Goal: Browse casually: Explore the website without a specific task or goal

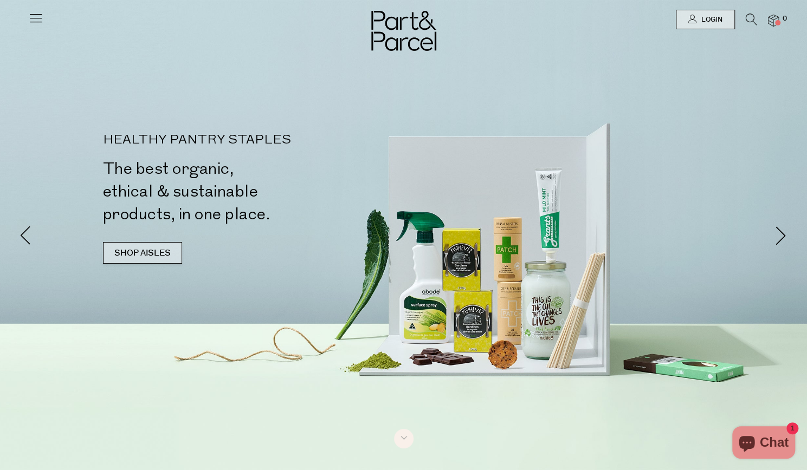
click at [130, 256] on link "SHOP AISLES" at bounding box center [142, 253] width 79 height 22
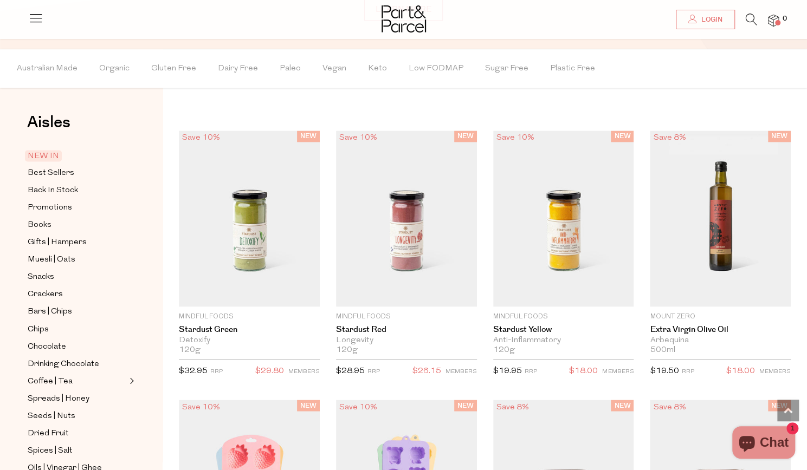
scroll to position [899, 0]
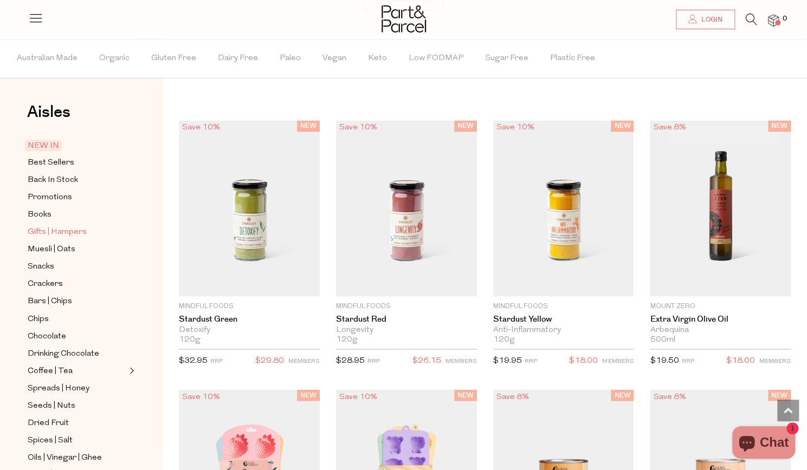
click at [66, 227] on span "Gifts | Hampers" at bounding box center [57, 232] width 59 height 13
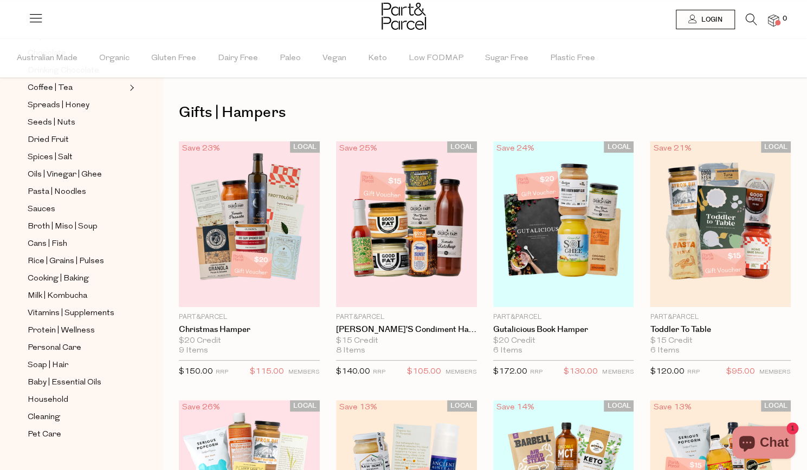
scroll to position [283, 0]
click at [40, 428] on span "Pet Care" at bounding box center [45, 434] width 34 height 13
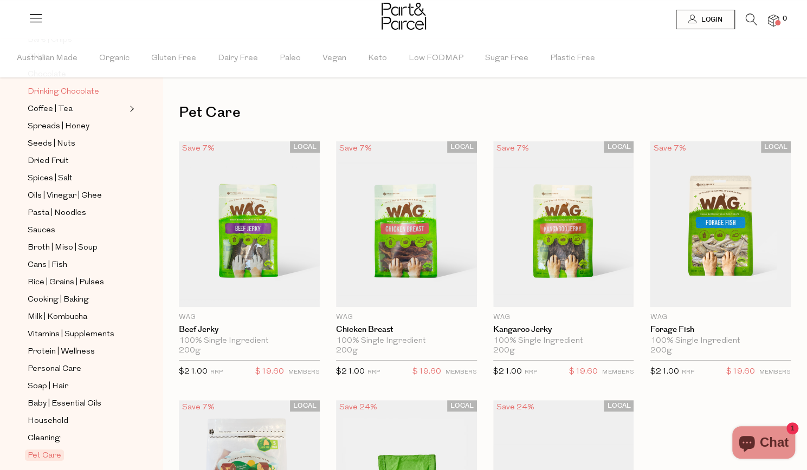
scroll to position [283, 0]
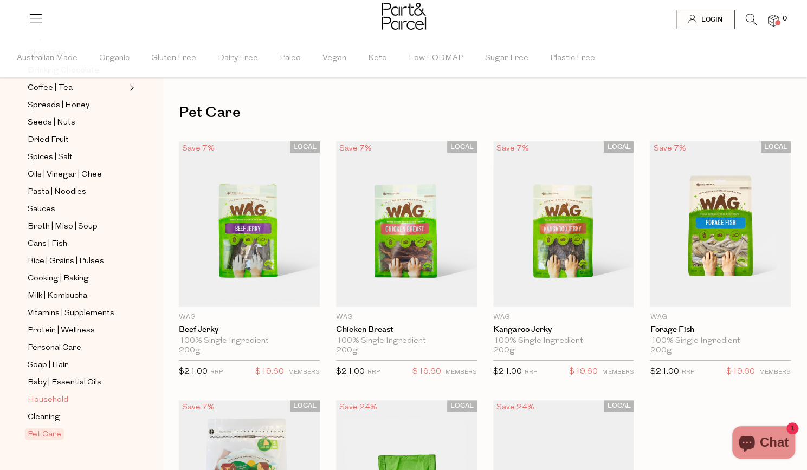
click at [48, 394] on span "Household" at bounding box center [48, 400] width 41 height 13
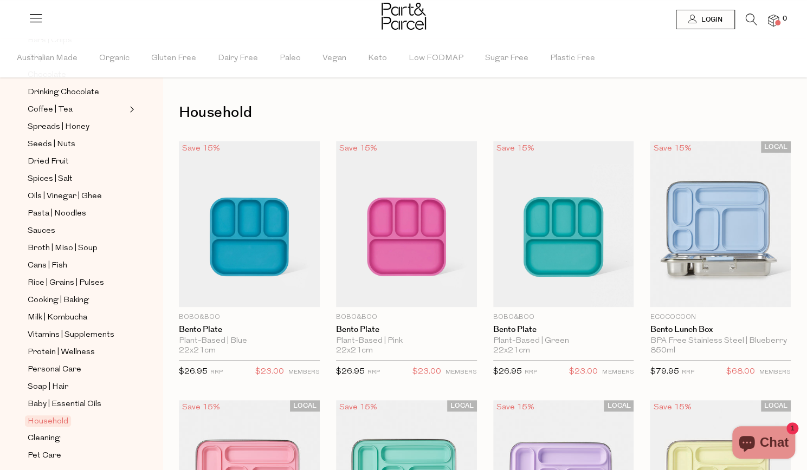
scroll to position [262, 0]
click at [42, 432] on span "Cleaning" at bounding box center [44, 438] width 33 height 13
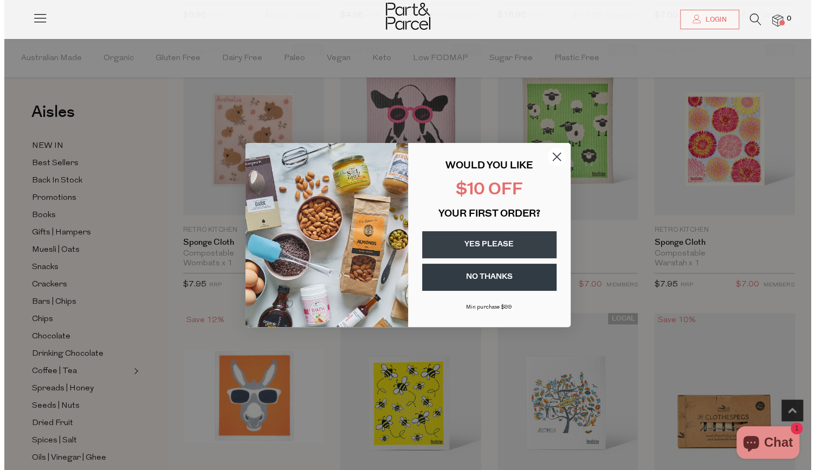
scroll to position [361, 0]
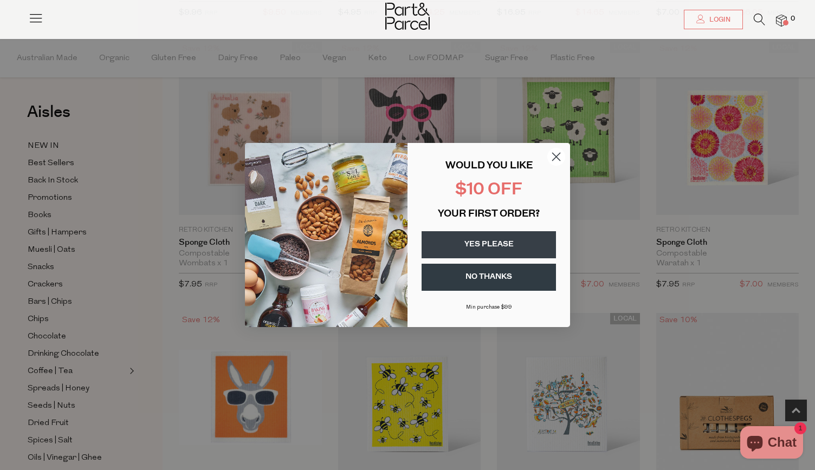
click at [497, 245] on button "YES PLEASE" at bounding box center [489, 244] width 134 height 27
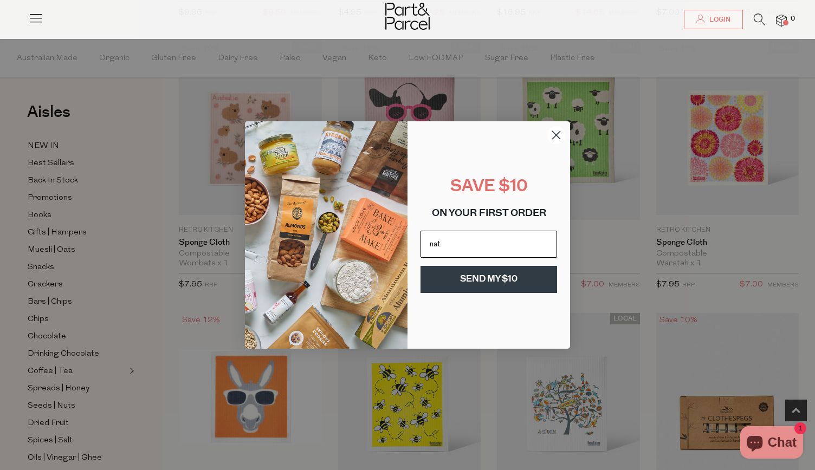
type input "[PERSON_NAME][EMAIL_ADDRESS][PERSON_NAME][DOMAIN_NAME]"
click at [510, 278] on button "SEND MY $10" at bounding box center [489, 279] width 137 height 27
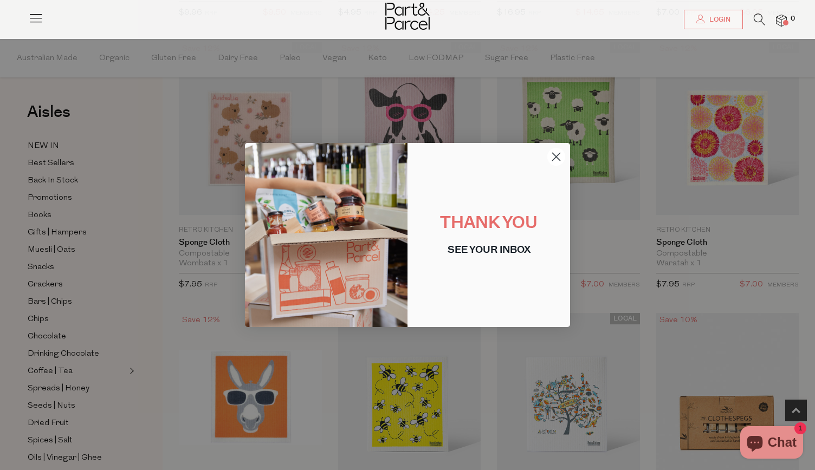
click at [557, 153] on circle "Close dialog" at bounding box center [556, 157] width 18 height 18
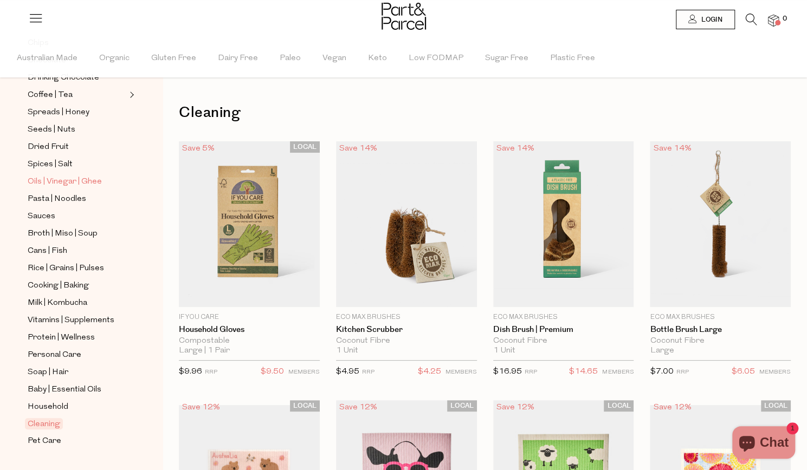
scroll to position [283, 0]
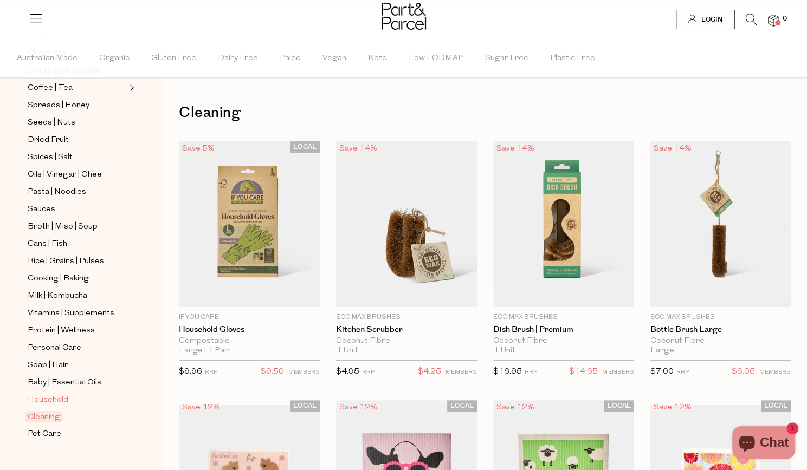
click at [50, 394] on span "Household" at bounding box center [48, 400] width 41 height 13
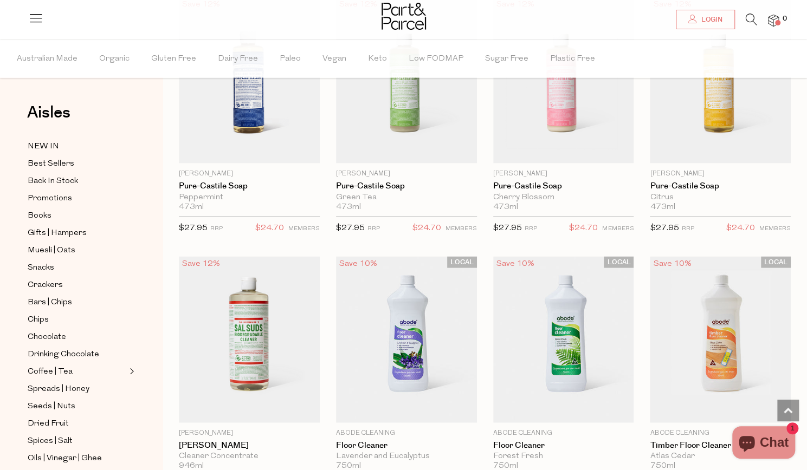
scroll to position [1181, 0]
click at [48, 264] on span "Snacks" at bounding box center [41, 267] width 27 height 13
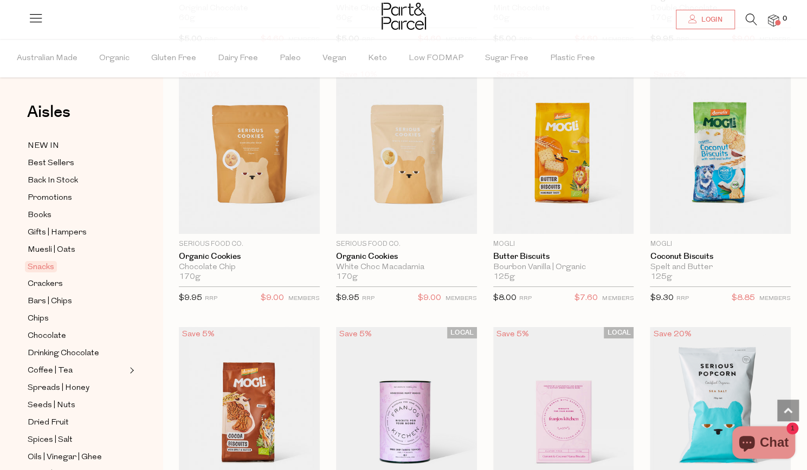
scroll to position [2167, 0]
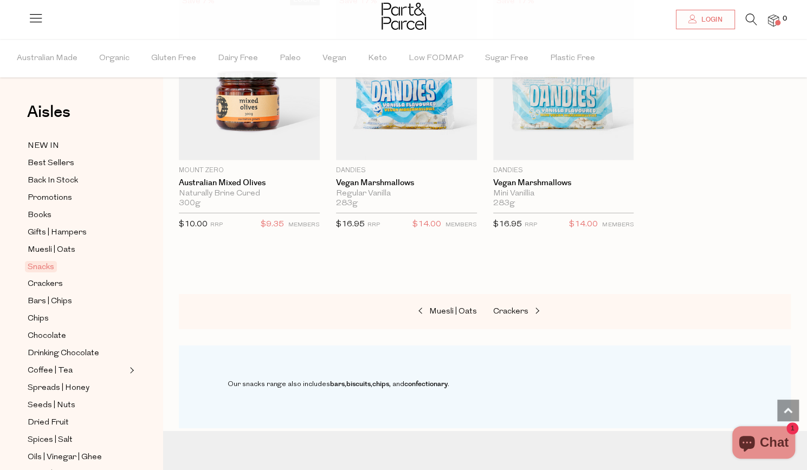
scroll to position [4324, 0]
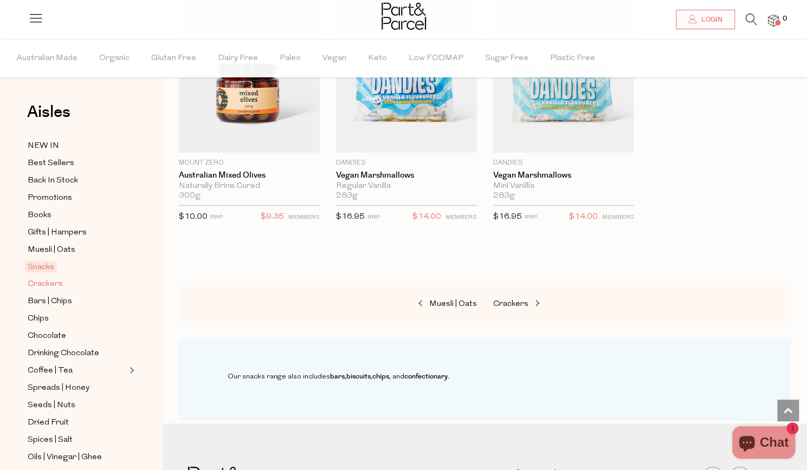
click at [50, 286] on span "Crackers" at bounding box center [45, 284] width 35 height 13
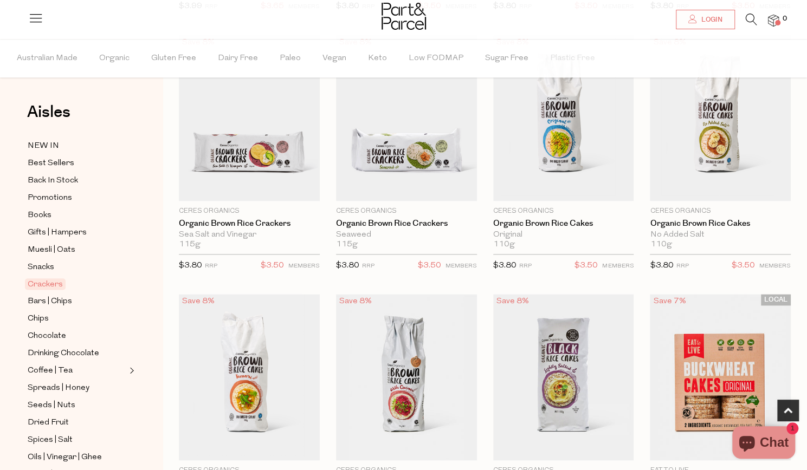
scroll to position [650, 0]
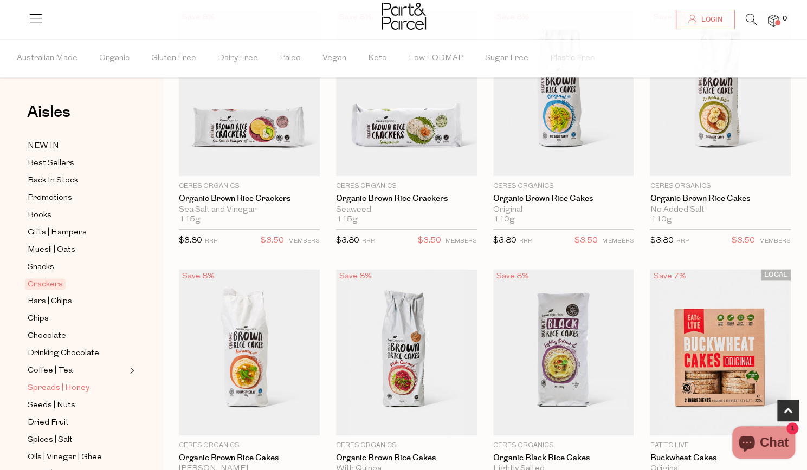
click at [50, 382] on span "Spreads | Honey" at bounding box center [59, 388] width 62 height 13
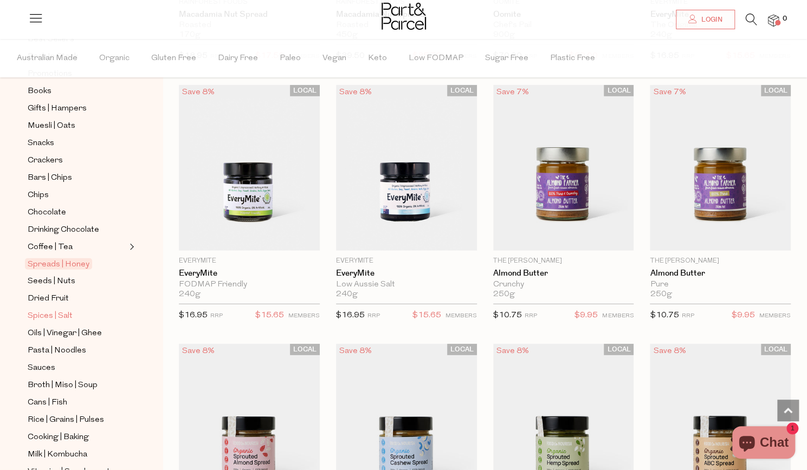
scroll to position [126, 0]
click at [60, 378] on span "Broth | Miso | Soup" at bounding box center [63, 384] width 70 height 13
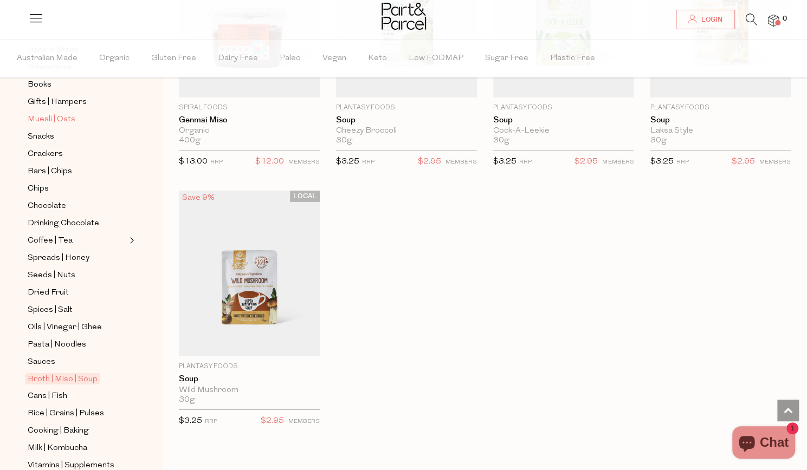
scroll to position [134, 0]
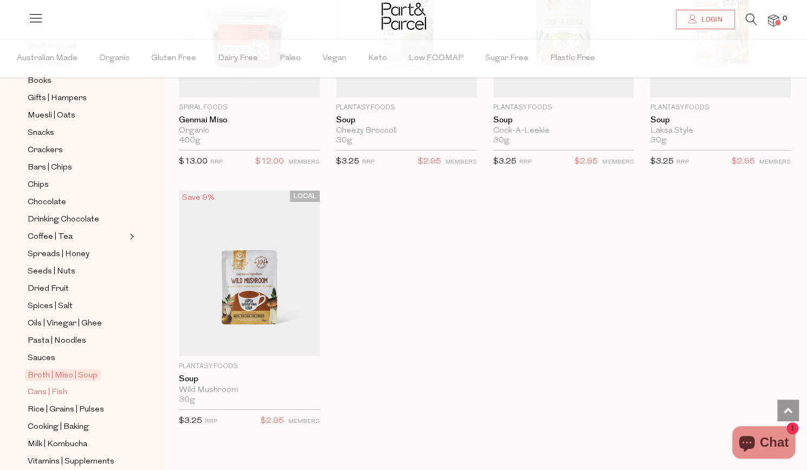
click at [60, 386] on span "Cans | Fish" at bounding box center [48, 392] width 40 height 13
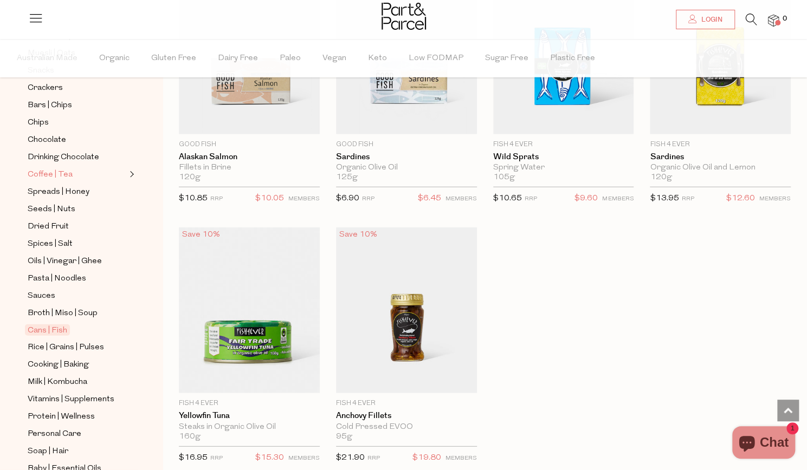
scroll to position [197, 0]
click at [85, 410] on span "Protein | Wellness" at bounding box center [61, 416] width 67 height 13
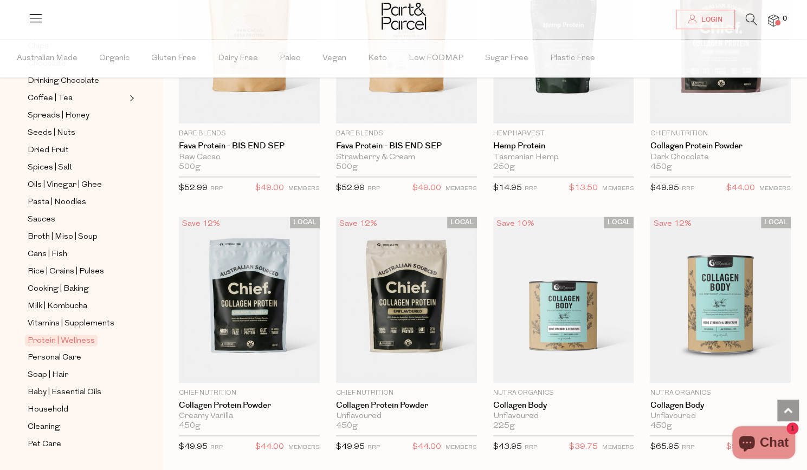
scroll to position [283, 0]
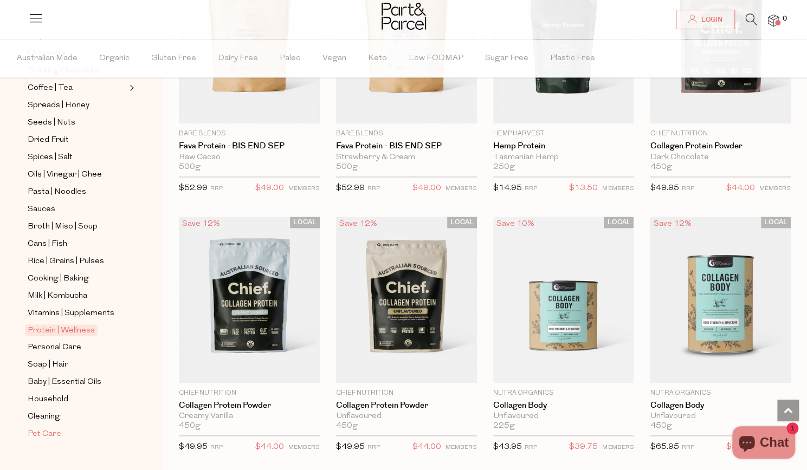
click at [48, 428] on span "Pet Care" at bounding box center [45, 434] width 34 height 13
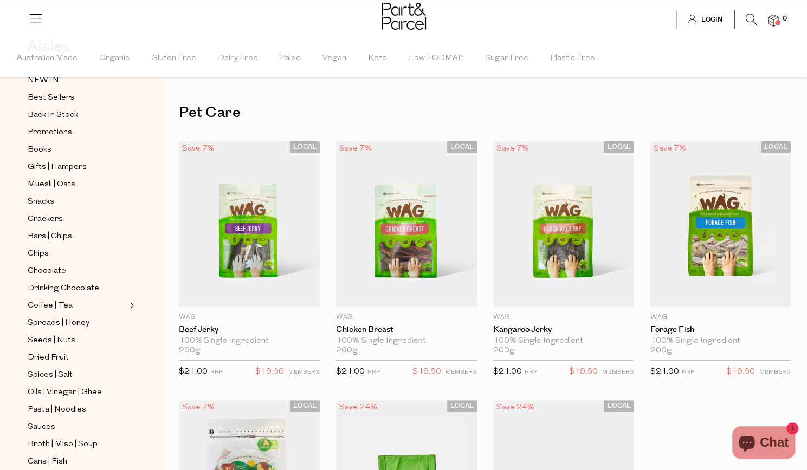
scroll to position [66, 0]
click at [74, 403] on span "Pasta | Noodles" at bounding box center [57, 409] width 59 height 13
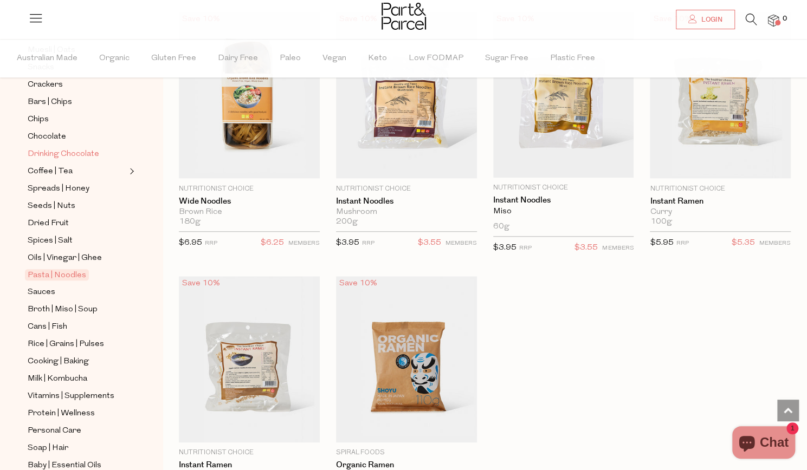
scroll to position [206, 0]
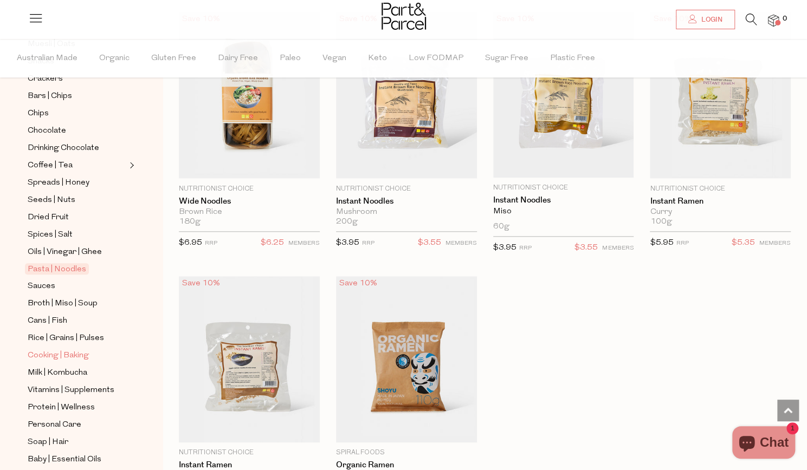
click at [69, 350] on span "Cooking | Baking" at bounding box center [58, 356] width 61 height 13
